Goal: Register for event/course

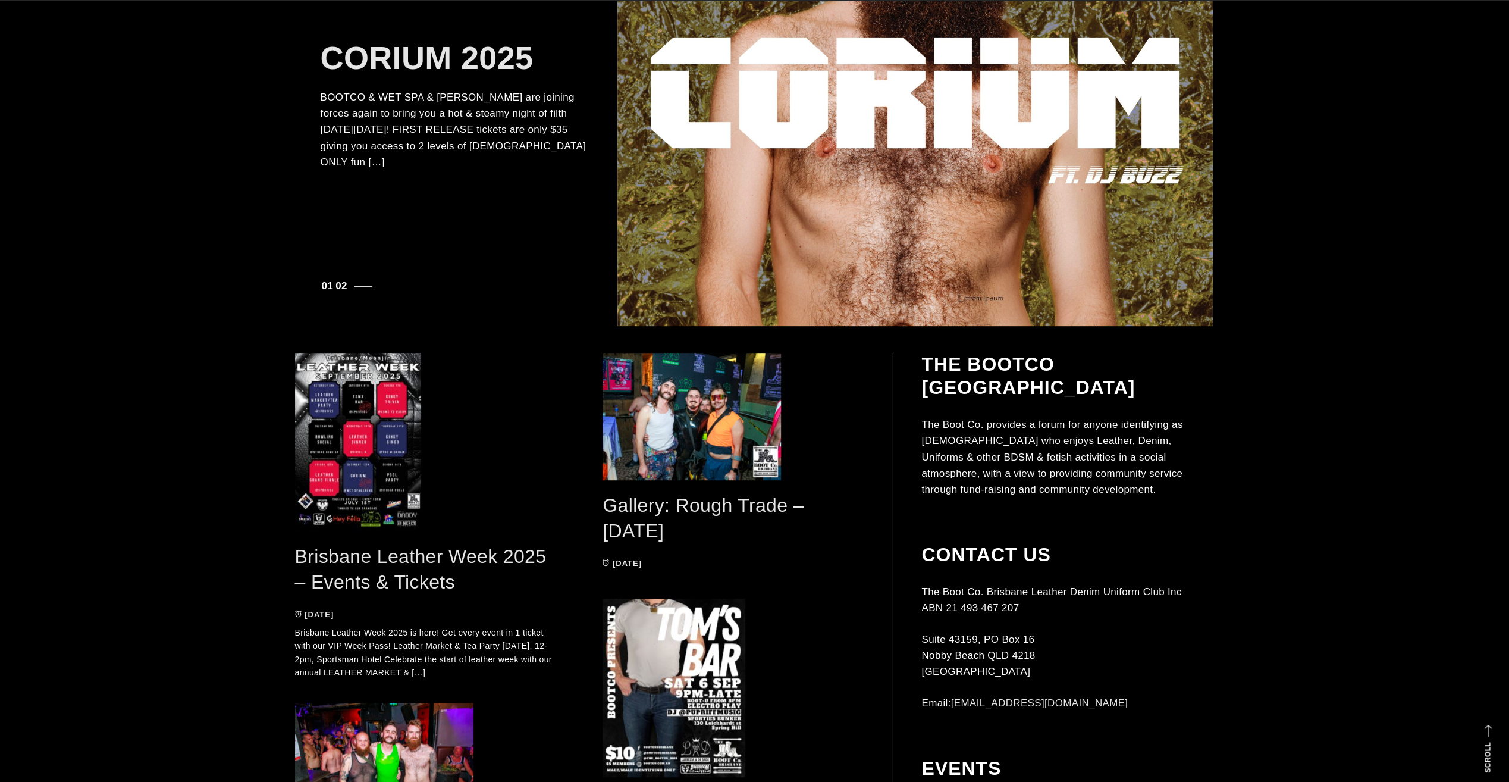
scroll to position [178, 0]
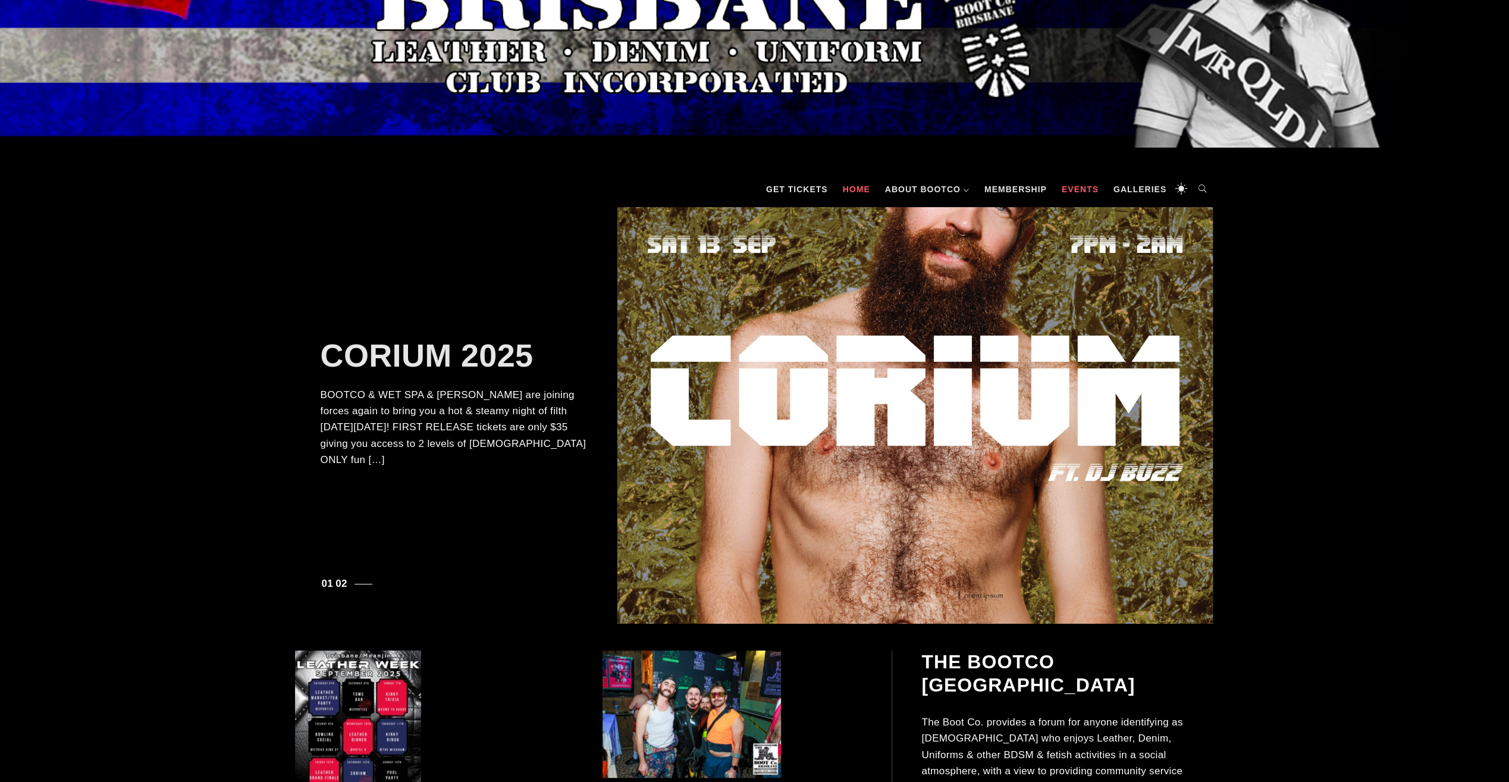
click at [1087, 192] on link "Events" at bounding box center [1080, 189] width 49 height 36
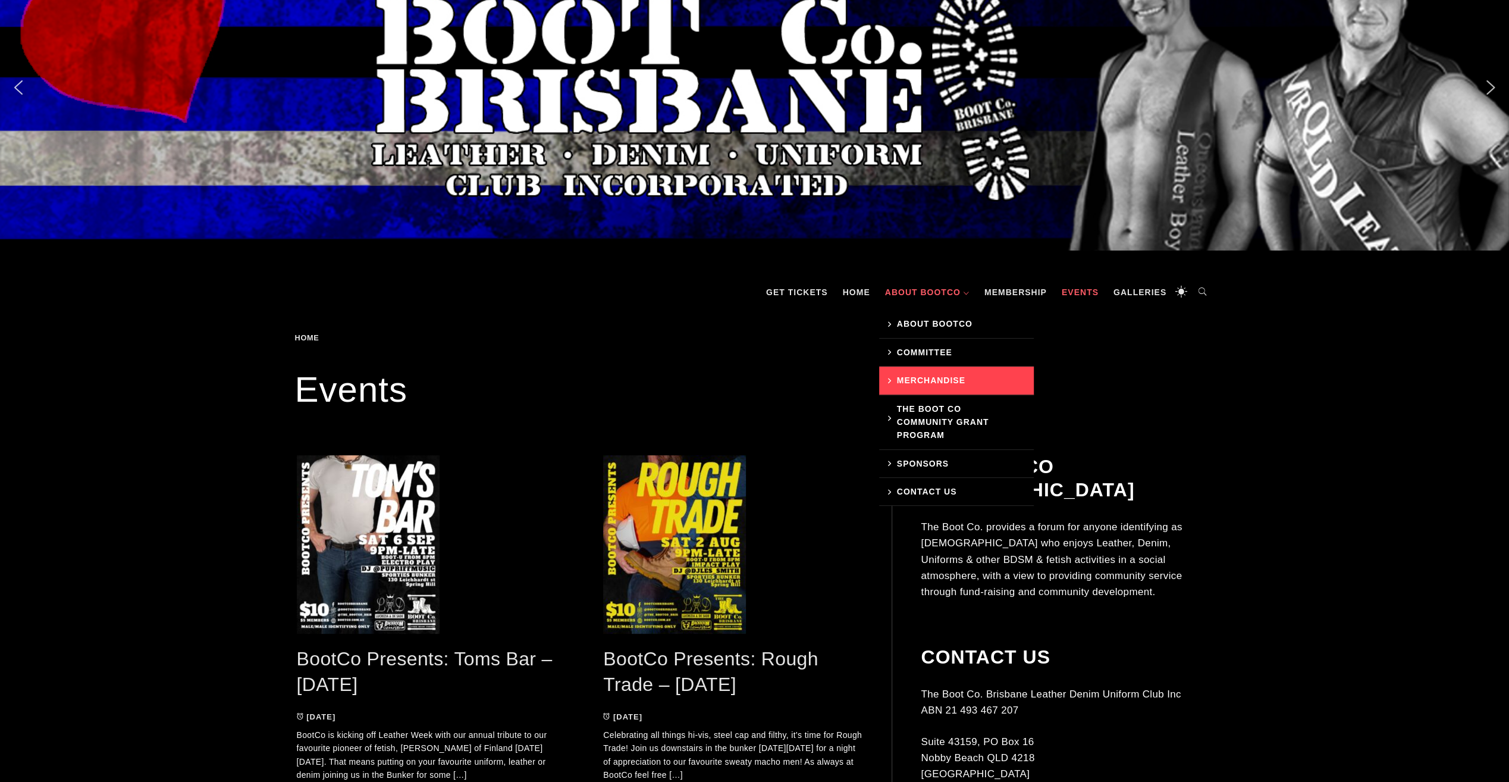
scroll to position [119, 0]
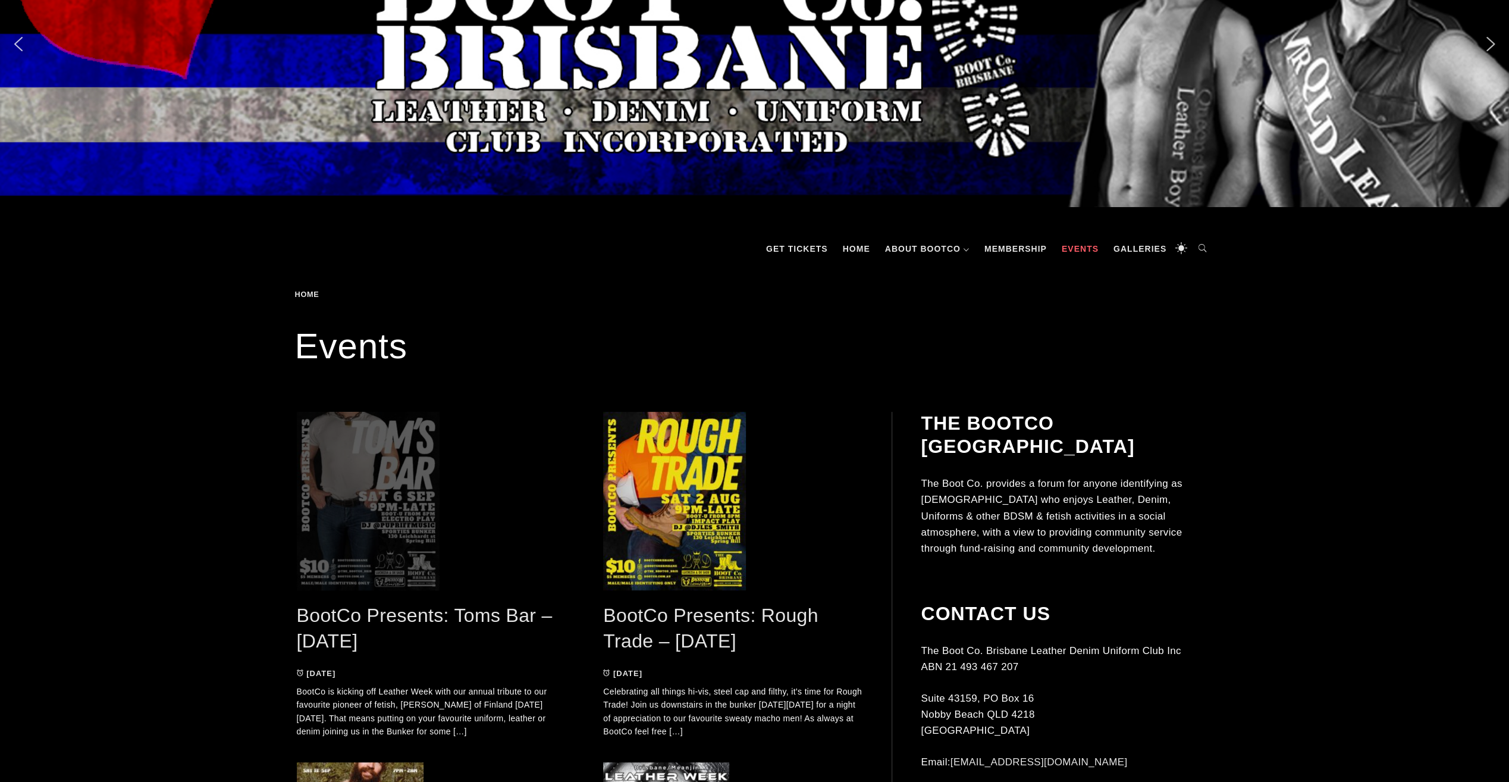
click at [369, 509] on span at bounding box center [426, 501] width 259 height 178
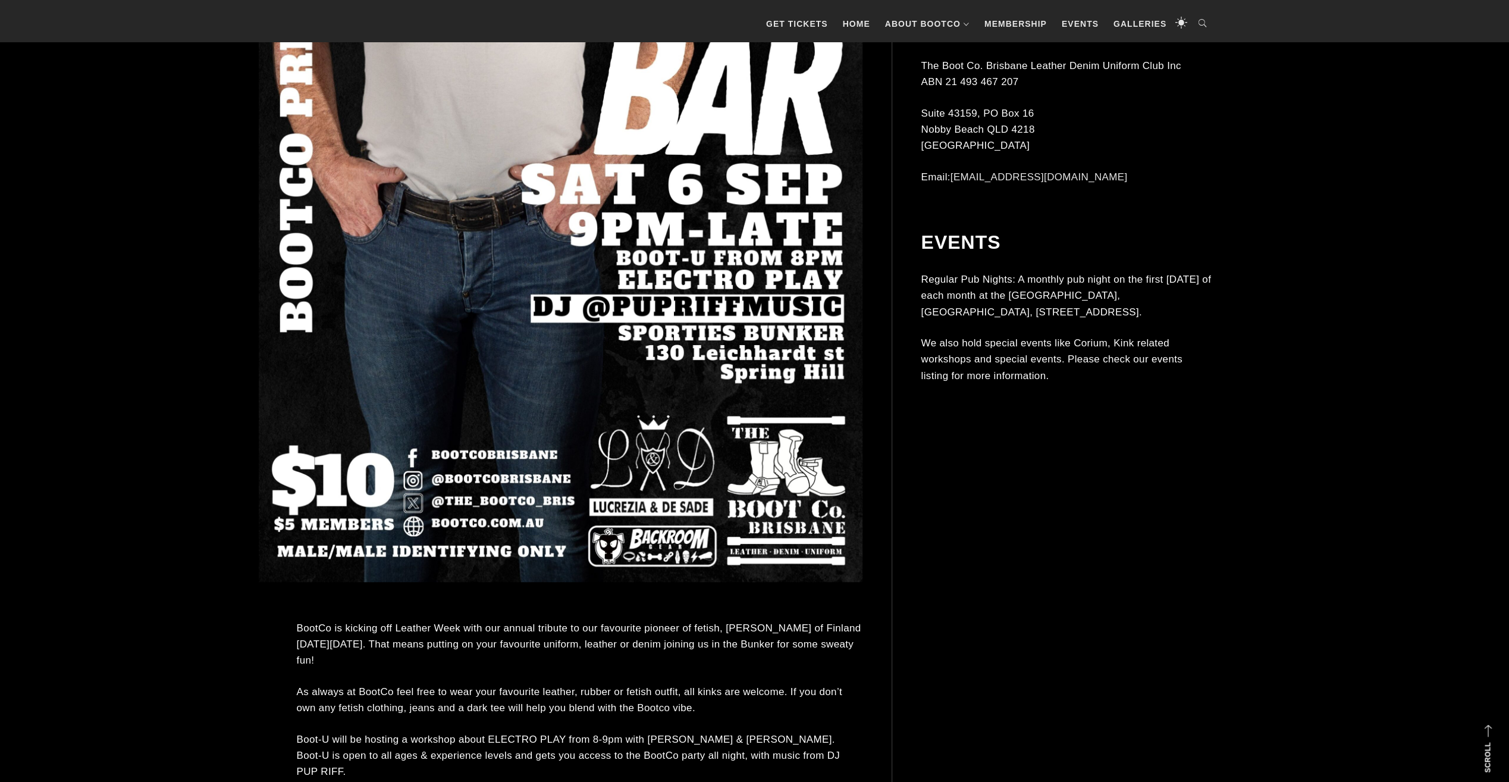
scroll to position [773, 0]
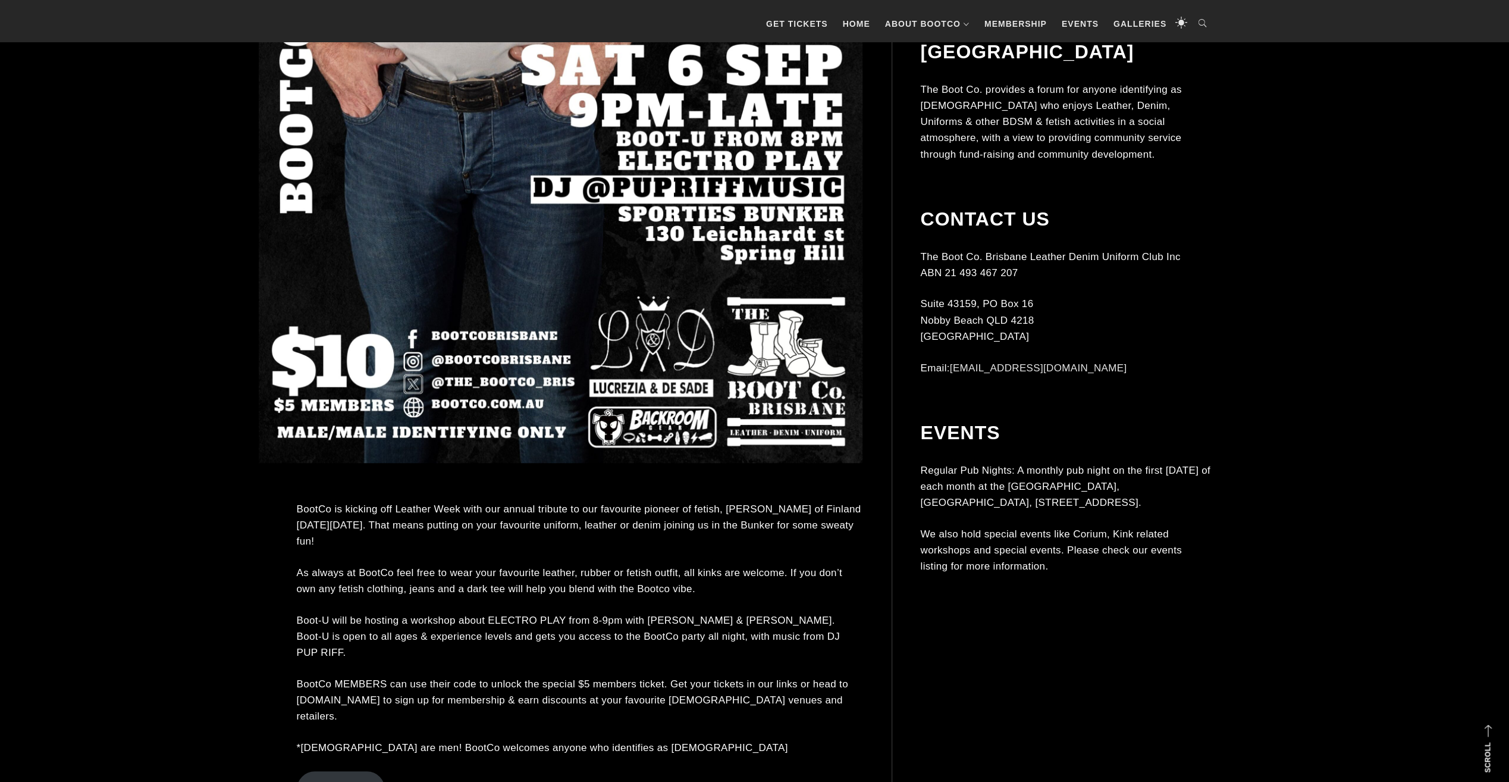
click at [345, 771] on link "Get tickets" at bounding box center [341, 789] width 89 height 36
